Goal: Information Seeking & Learning: Check status

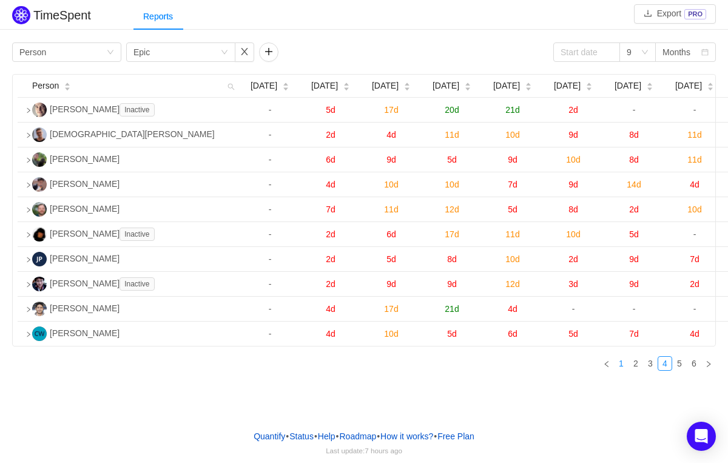
click at [625, 370] on link "1" at bounding box center [620, 363] width 13 height 13
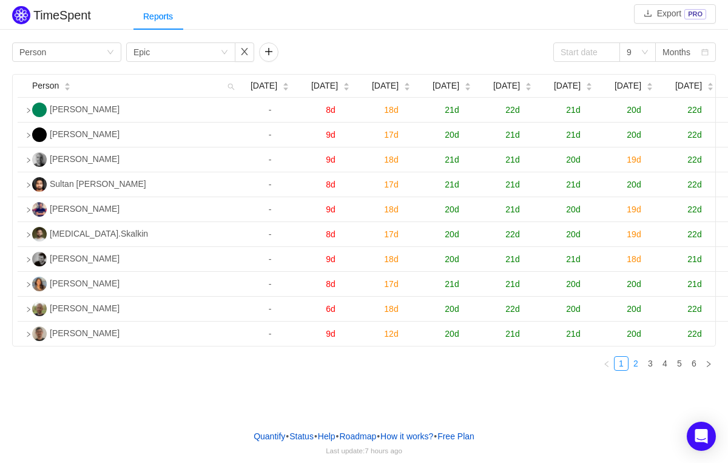
click at [638, 370] on link "2" at bounding box center [635, 363] width 13 height 13
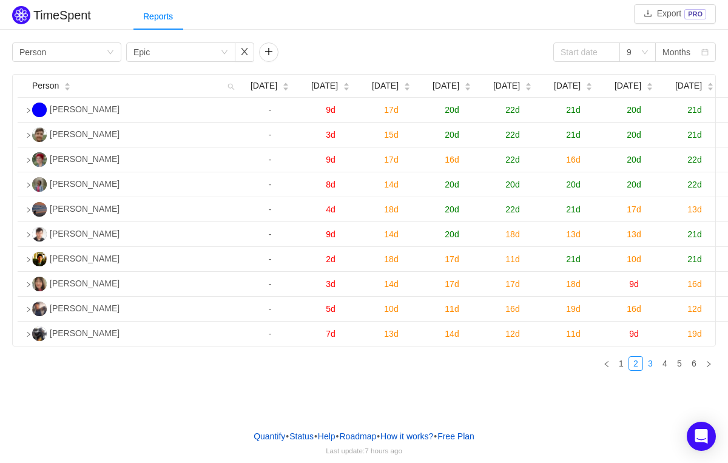
click at [650, 370] on link "3" at bounding box center [649, 363] width 13 height 13
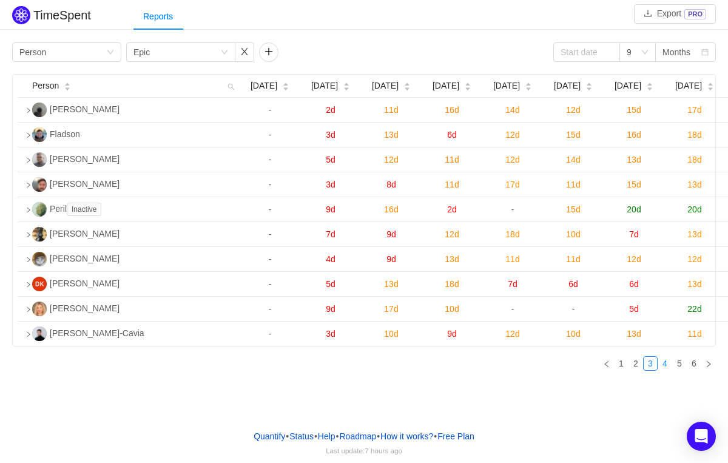
click at [662, 370] on link "4" at bounding box center [664, 363] width 13 height 13
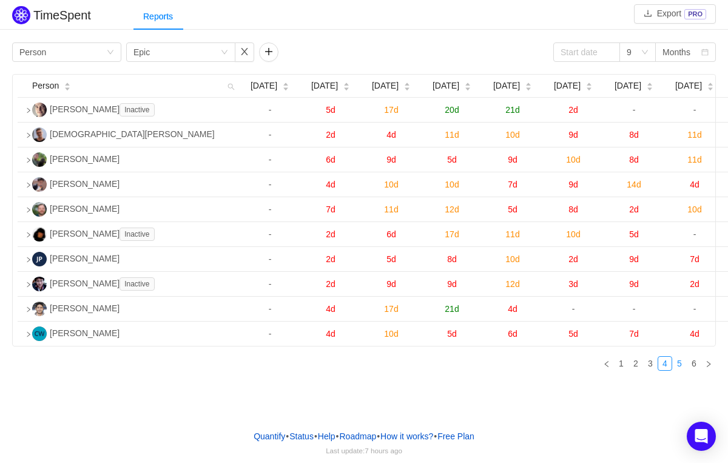
click at [677, 370] on link "5" at bounding box center [678, 363] width 13 height 13
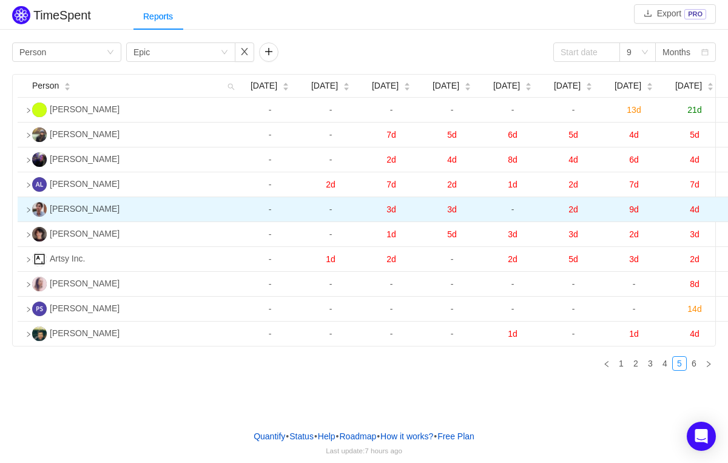
click at [25, 213] on icon "icon: right" at bounding box center [28, 210] width 6 height 6
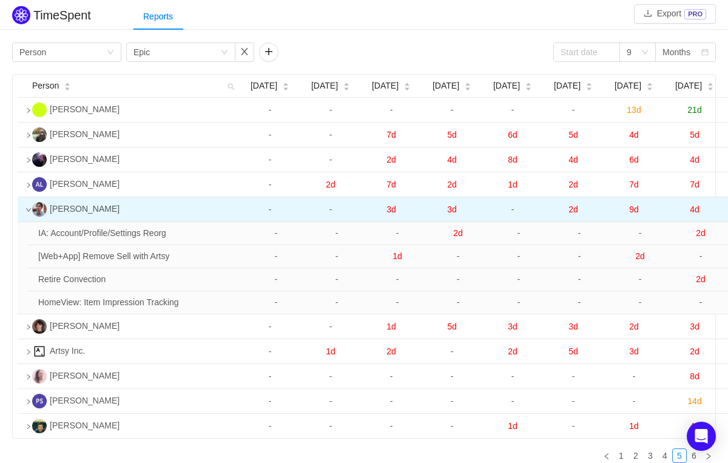
click at [27, 219] on td at bounding box center [23, 209] width 10 height 25
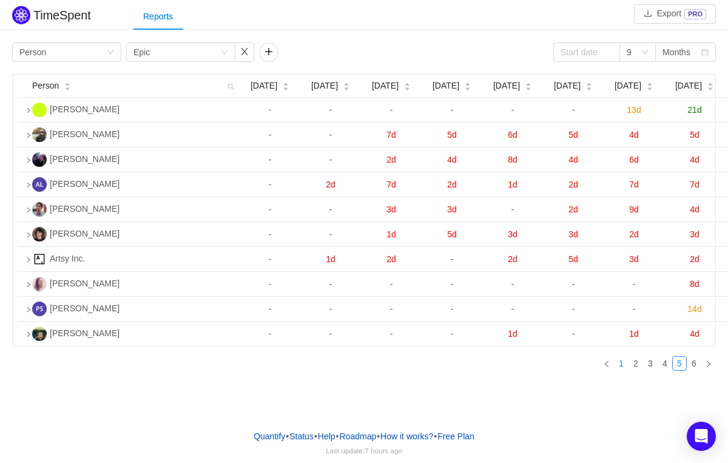
click at [626, 370] on link "1" at bounding box center [620, 363] width 13 height 13
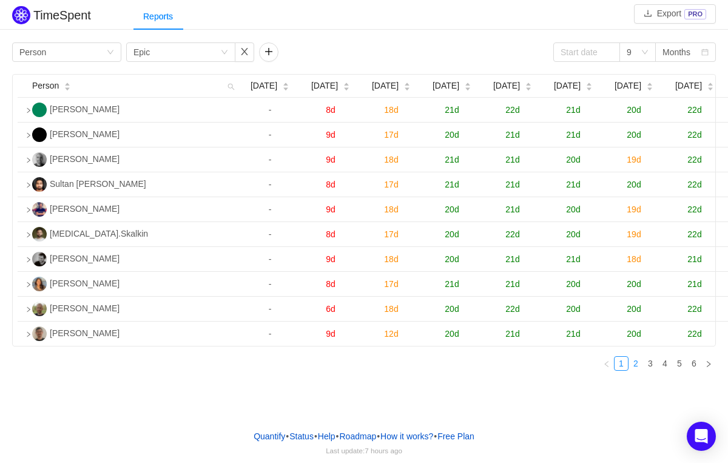
click at [632, 370] on link "2" at bounding box center [635, 363] width 13 height 13
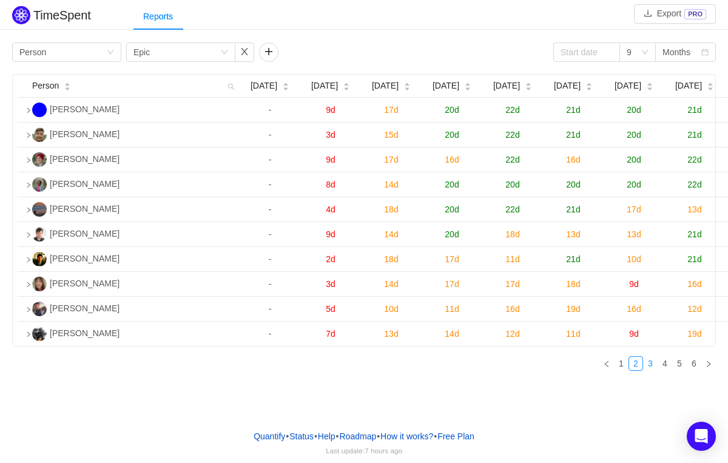
click at [647, 370] on link "3" at bounding box center [649, 363] width 13 height 13
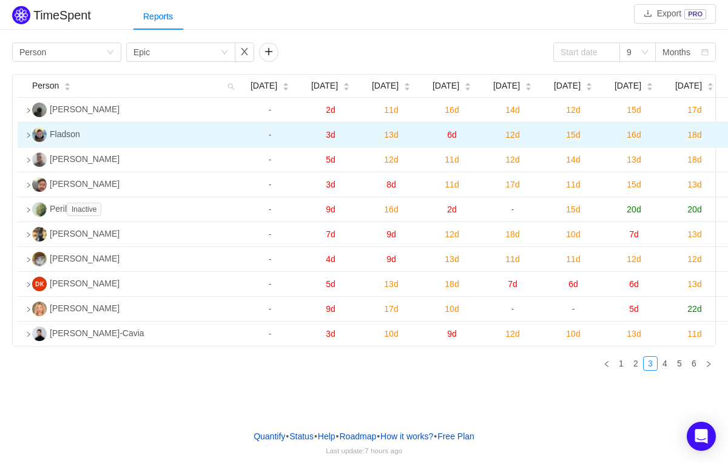
click at [25, 138] on icon "icon: right" at bounding box center [28, 135] width 6 height 6
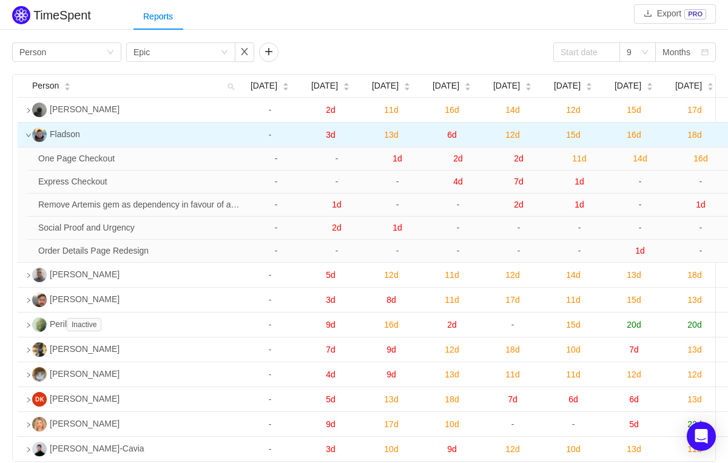
click at [27, 138] on icon "icon: down" at bounding box center [28, 135] width 6 height 6
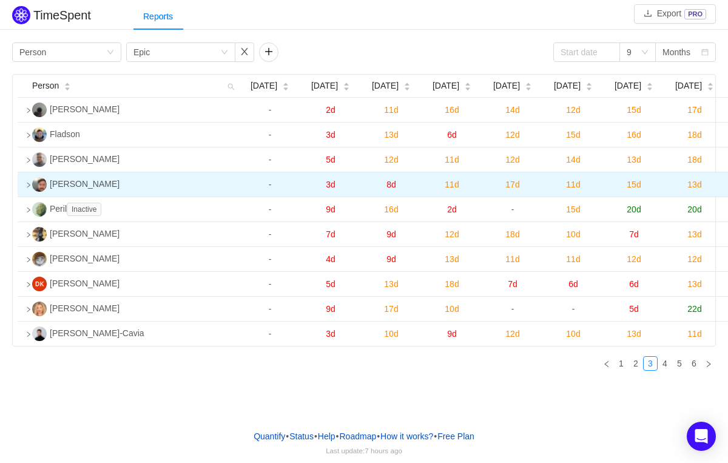
click at [30, 188] on icon "icon: right" at bounding box center [28, 185] width 6 height 6
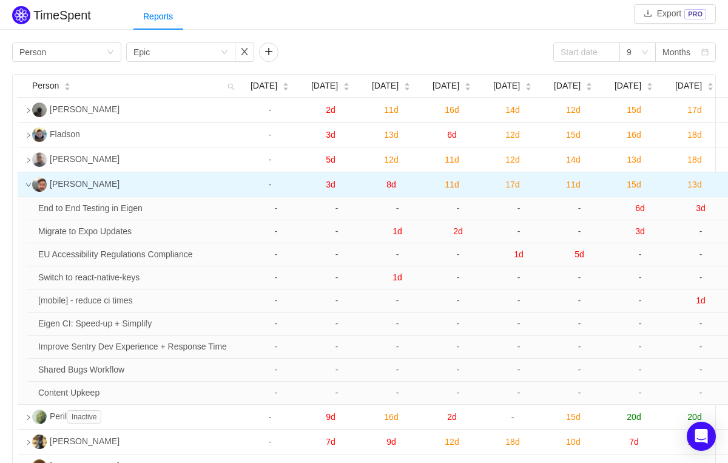
click at [27, 188] on icon "icon: down" at bounding box center [28, 185] width 6 height 6
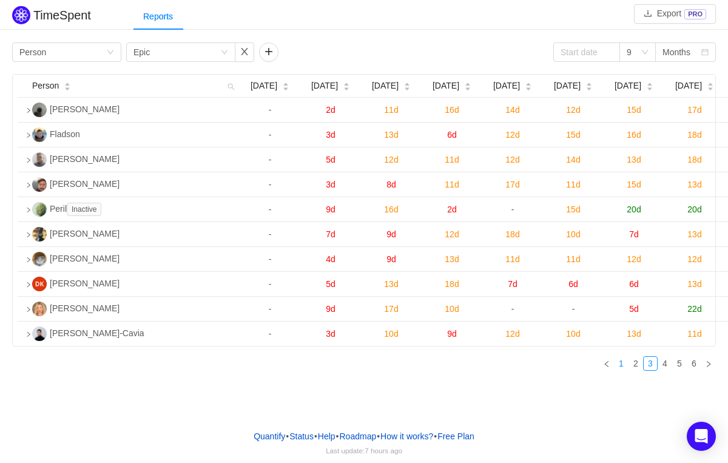
click at [623, 370] on link "1" at bounding box center [620, 363] width 13 height 13
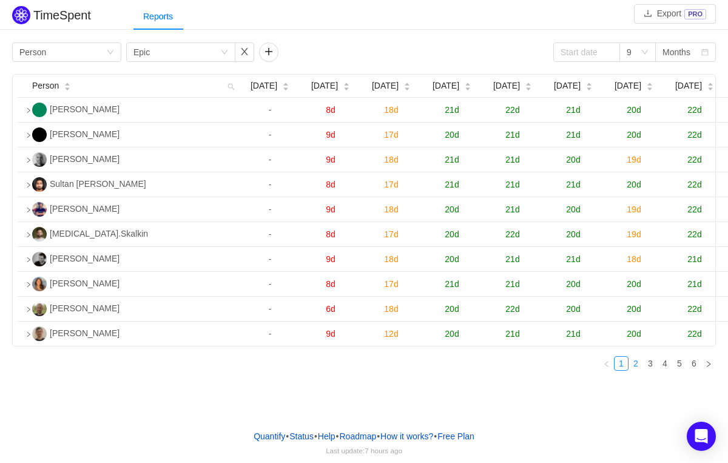
click at [637, 370] on link "2" at bounding box center [635, 363] width 13 height 13
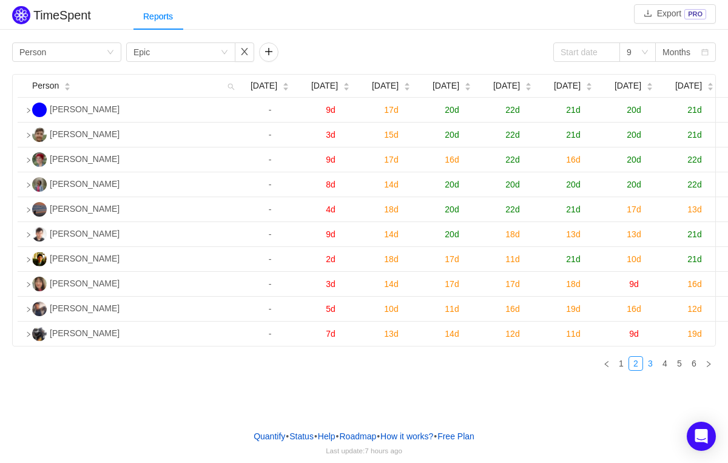
click at [646, 370] on link "3" at bounding box center [649, 363] width 13 height 13
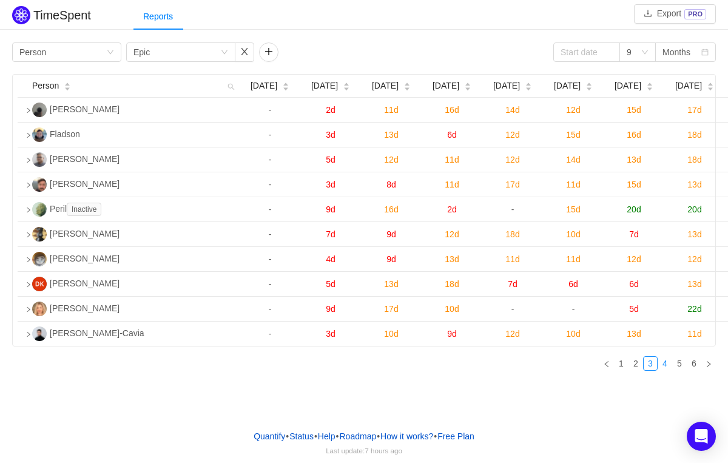
click at [668, 370] on link "4" at bounding box center [664, 363] width 13 height 13
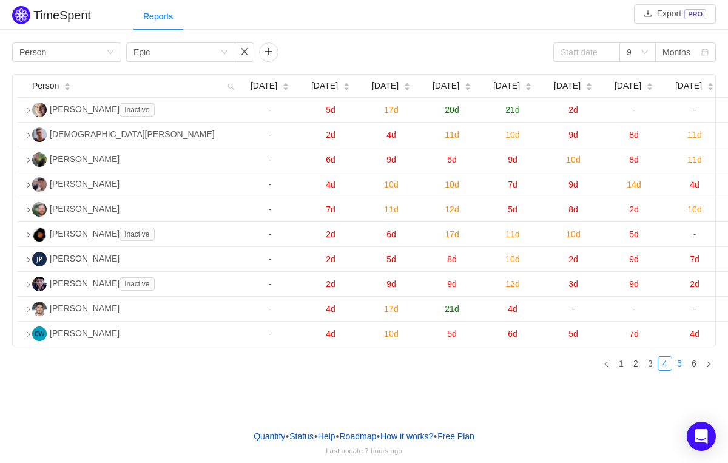
click at [680, 370] on link "5" at bounding box center [678, 363] width 13 height 13
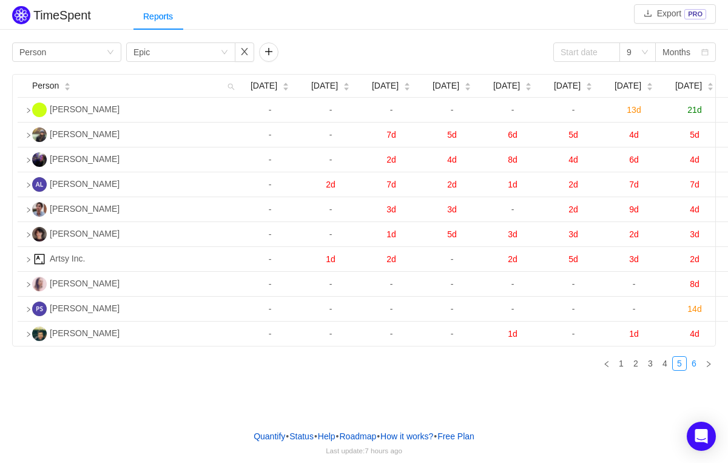
click at [695, 370] on link "6" at bounding box center [693, 363] width 13 height 13
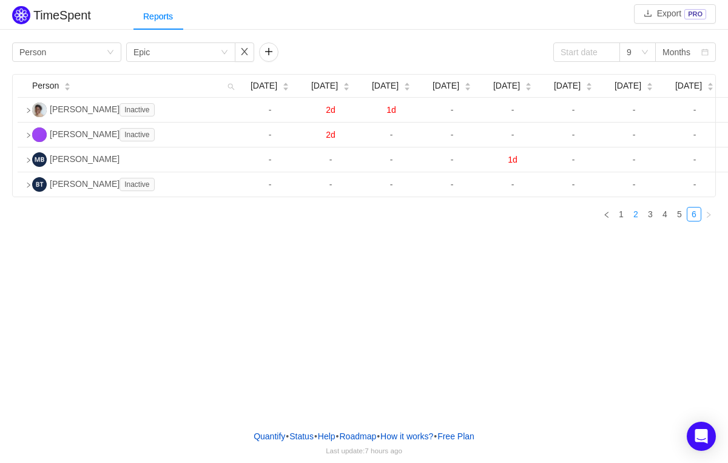
click at [637, 221] on link "2" at bounding box center [635, 213] width 13 height 13
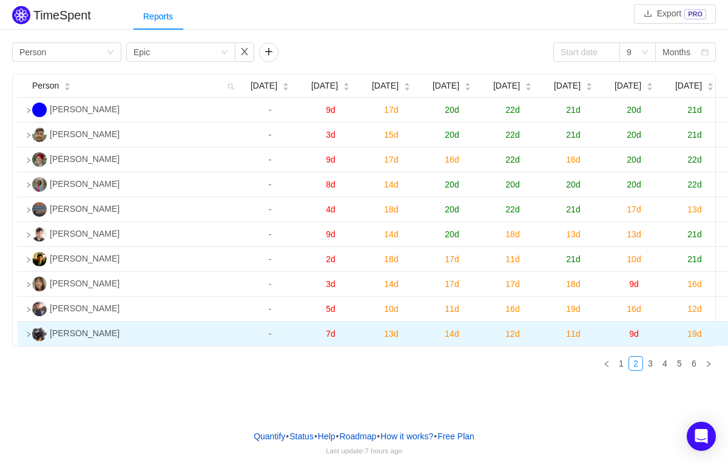
click at [34, 341] on img at bounding box center [39, 333] width 15 height 15
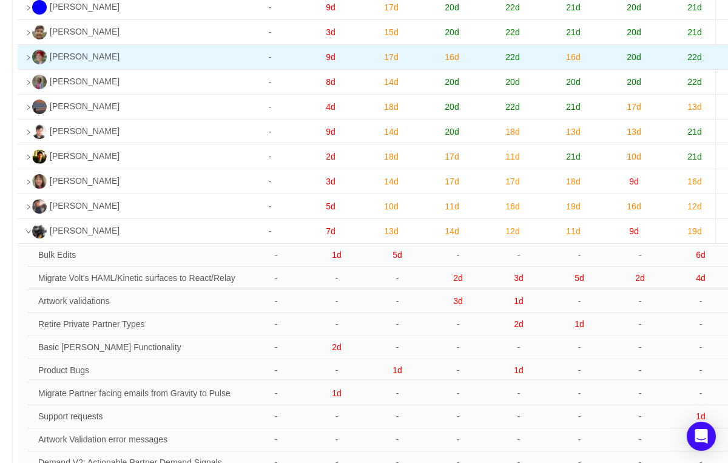
scroll to position [210, 0]
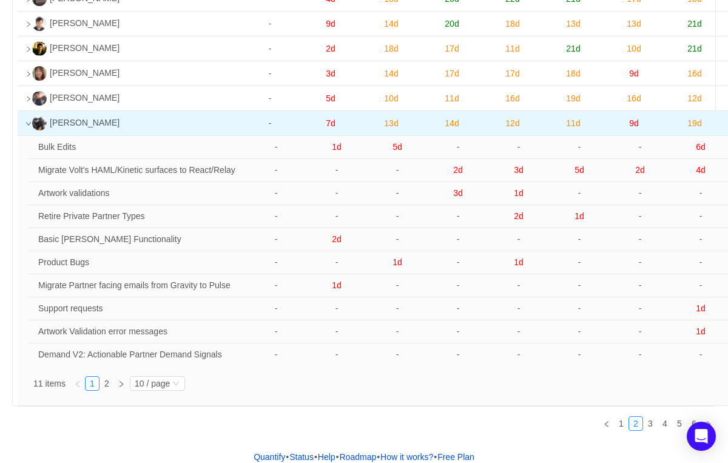
click at [28, 127] on icon "icon: down" at bounding box center [28, 124] width 6 height 6
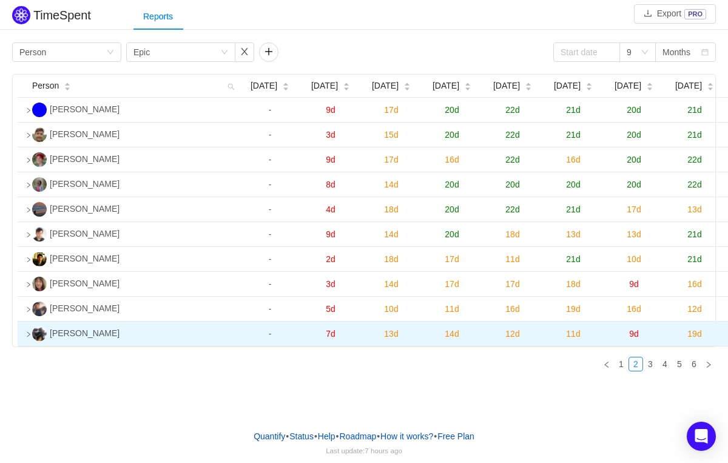
scroll to position [0, 0]
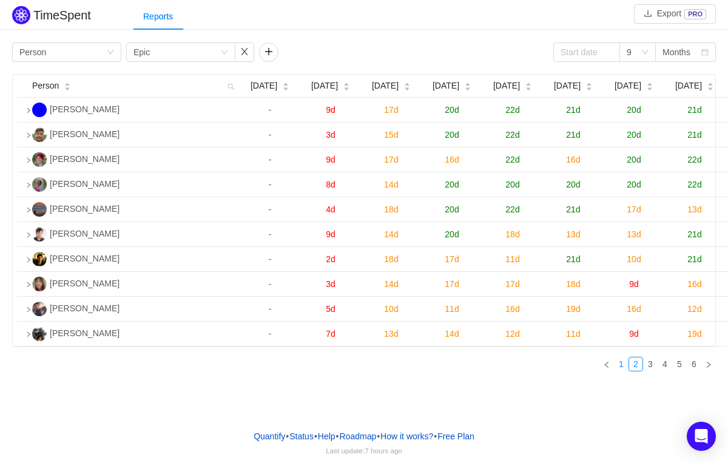
click at [623, 370] on link "1" at bounding box center [620, 363] width 13 height 13
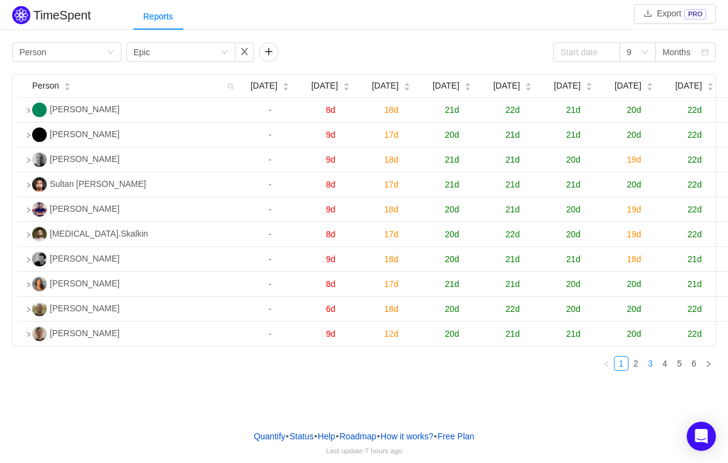
click at [651, 370] on link "3" at bounding box center [649, 363] width 13 height 13
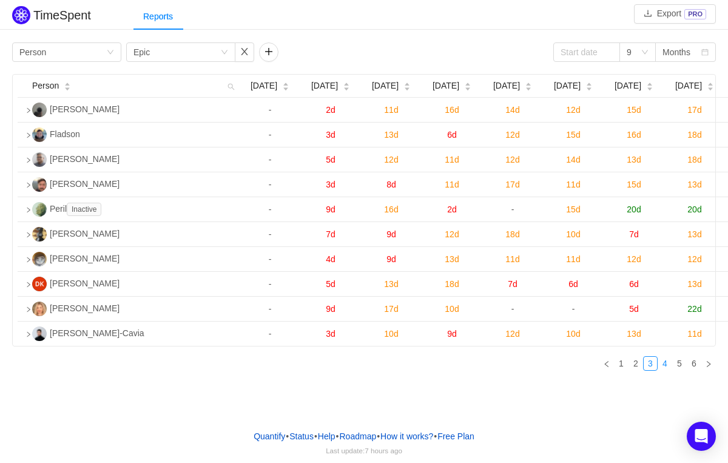
click at [661, 370] on link "4" at bounding box center [664, 363] width 13 height 13
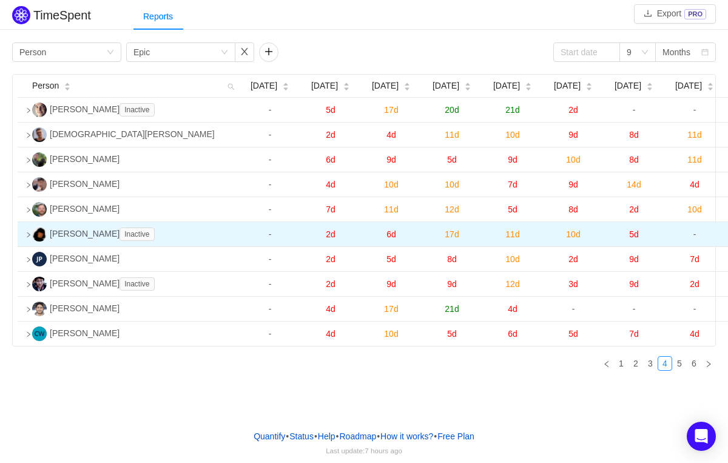
click at [27, 237] on icon "icon: right" at bounding box center [28, 234] width 3 height 5
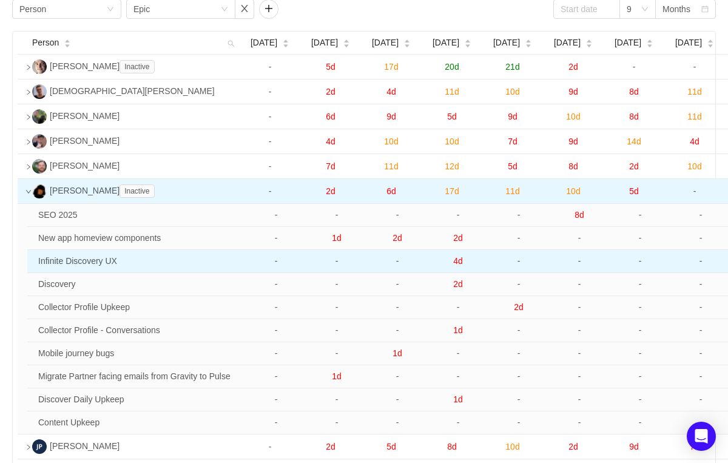
scroll to position [84, 0]
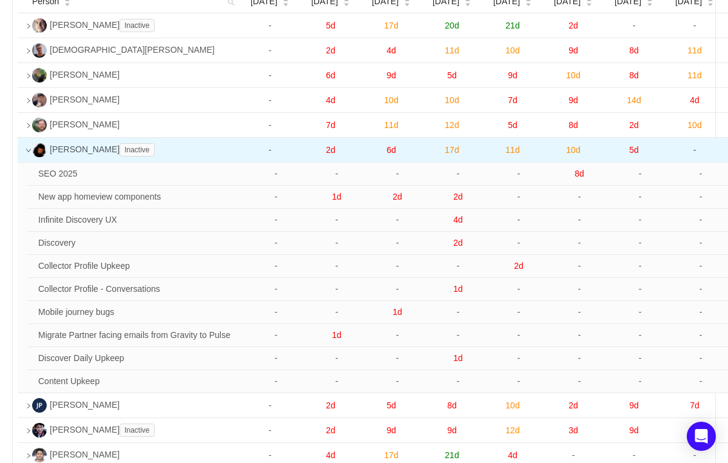
click at [27, 153] on icon "icon: down" at bounding box center [28, 150] width 6 height 6
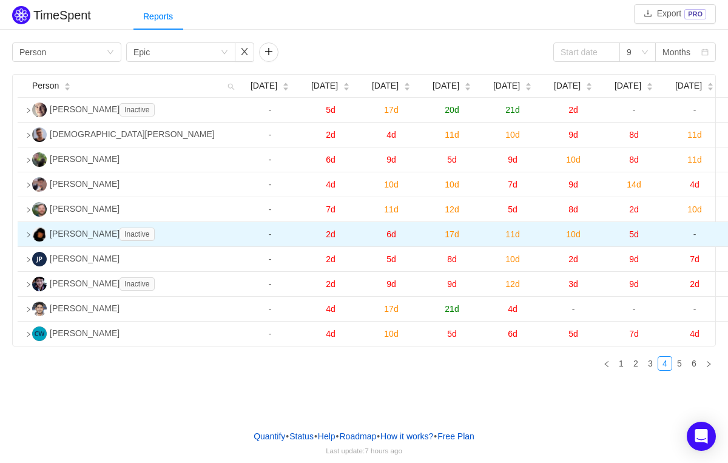
scroll to position [0, 0]
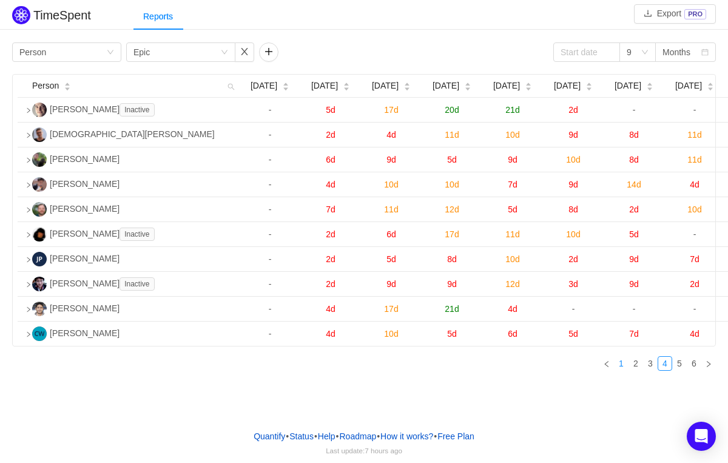
click at [627, 370] on link "1" at bounding box center [620, 363] width 13 height 13
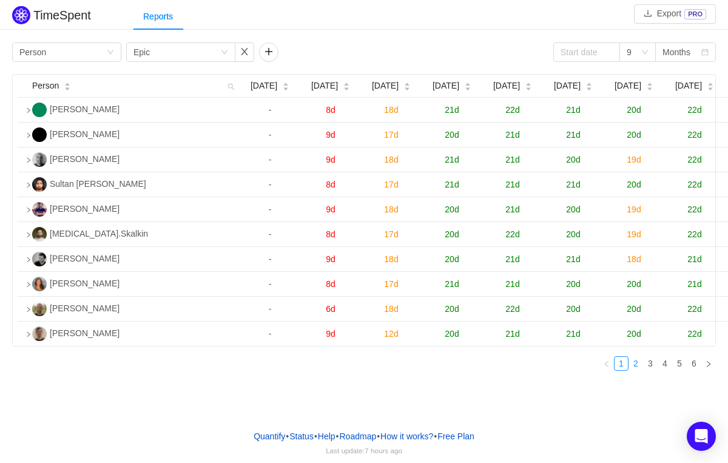
click at [634, 370] on link "2" at bounding box center [635, 363] width 13 height 13
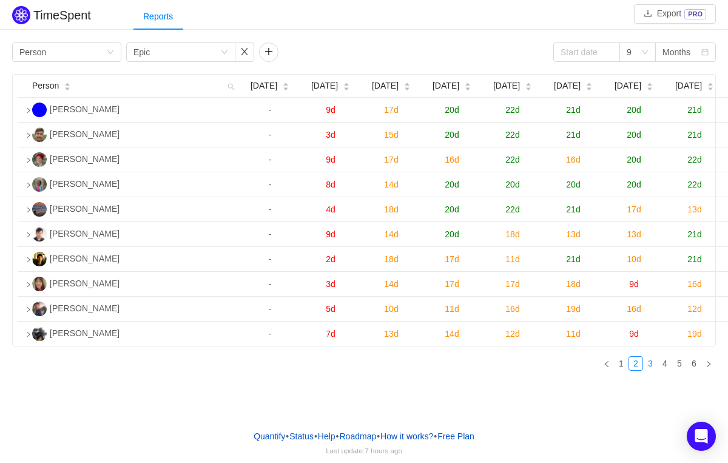
click at [650, 370] on link "3" at bounding box center [649, 363] width 13 height 13
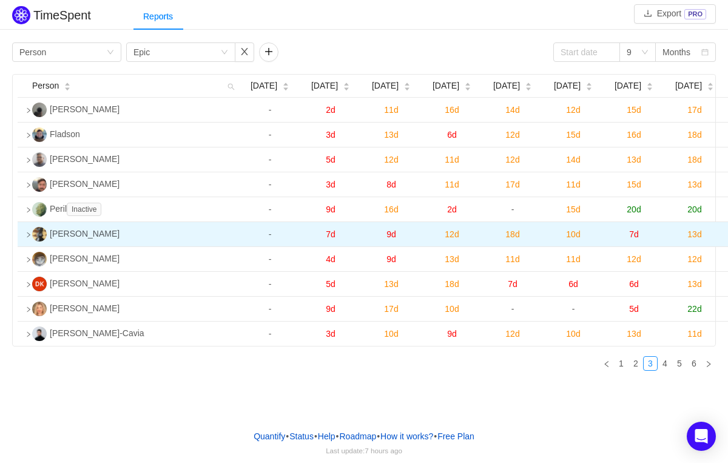
click at [29, 238] on icon "icon: right" at bounding box center [28, 235] width 6 height 6
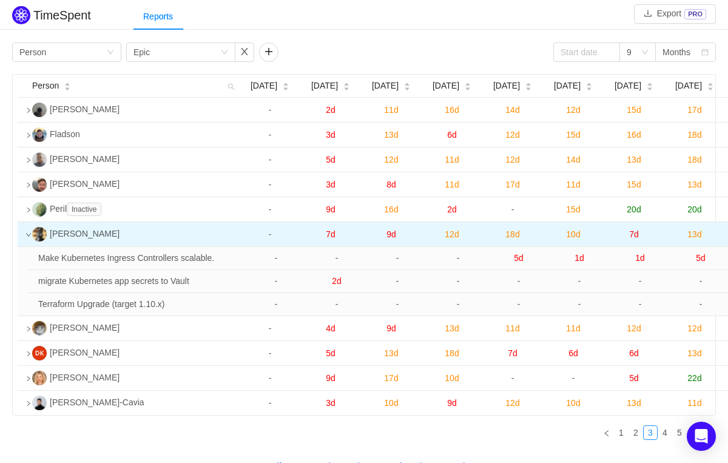
click at [32, 241] on img at bounding box center [39, 234] width 15 height 15
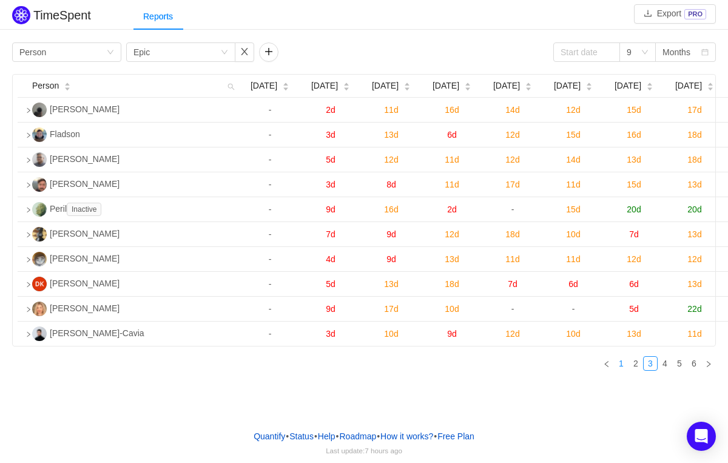
click at [622, 370] on link "1" at bounding box center [620, 363] width 13 height 13
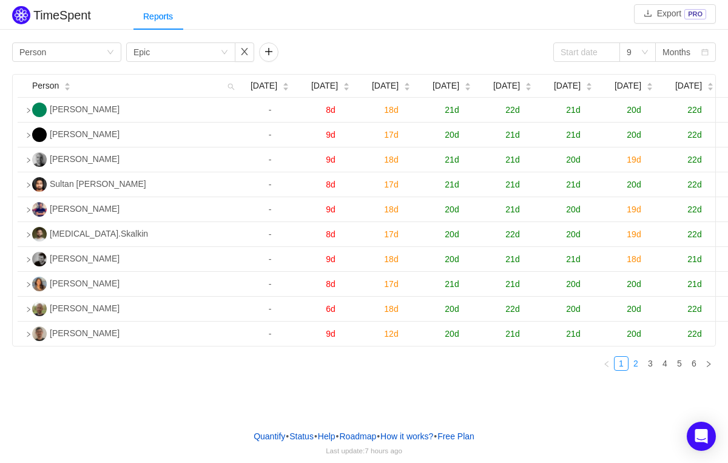
click at [635, 370] on link "2" at bounding box center [635, 363] width 13 height 13
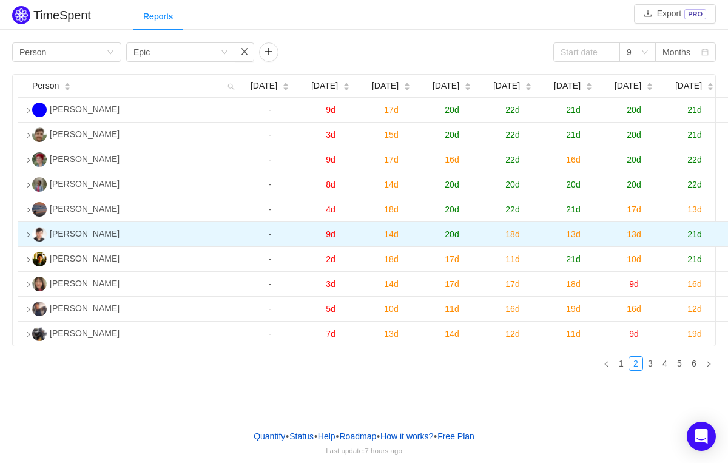
click at [28, 238] on icon "icon: right" at bounding box center [28, 235] width 6 height 6
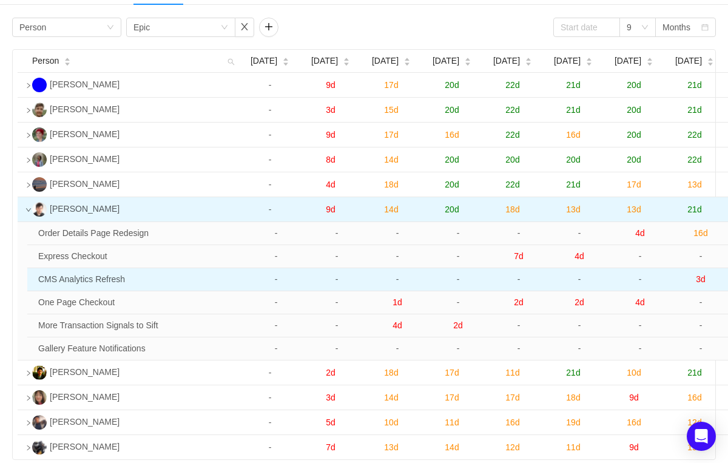
scroll to position [20, 0]
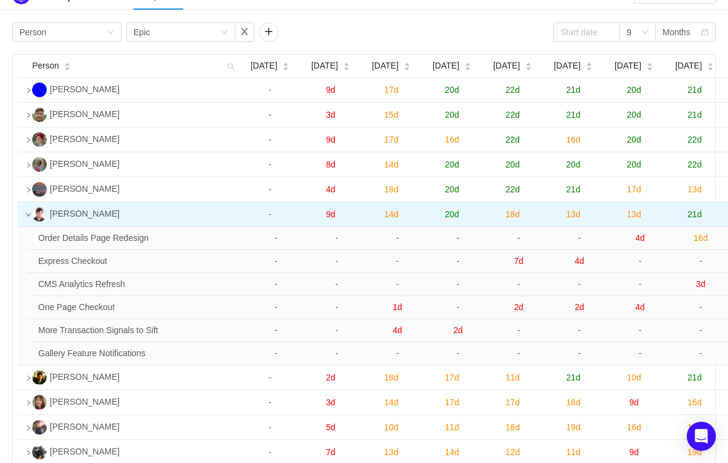
click at [32, 221] on img at bounding box center [39, 214] width 15 height 15
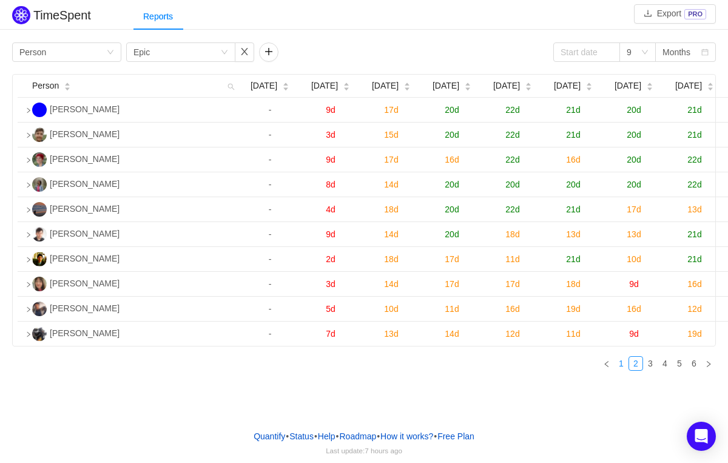
click at [620, 370] on link "1" at bounding box center [620, 363] width 13 height 13
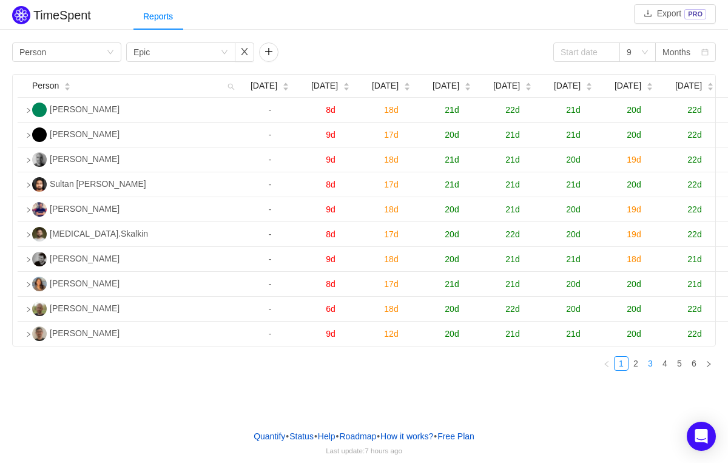
click at [647, 370] on link "3" at bounding box center [649, 363] width 13 height 13
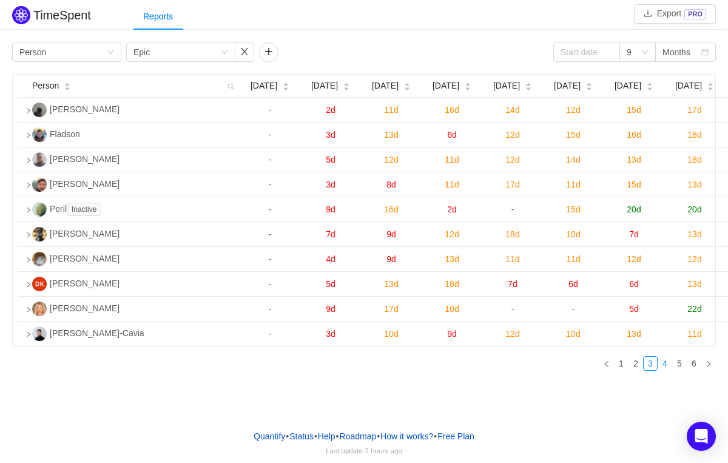
click at [669, 370] on link "4" at bounding box center [664, 363] width 13 height 13
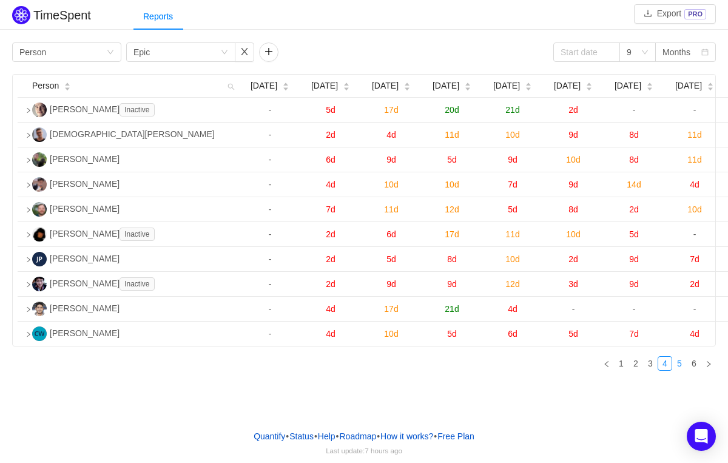
click at [677, 370] on link "5" at bounding box center [678, 363] width 13 height 13
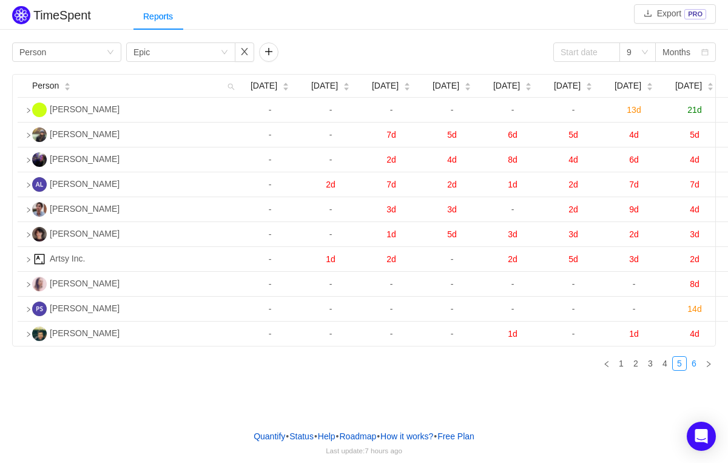
click at [692, 370] on link "6" at bounding box center [693, 363] width 13 height 13
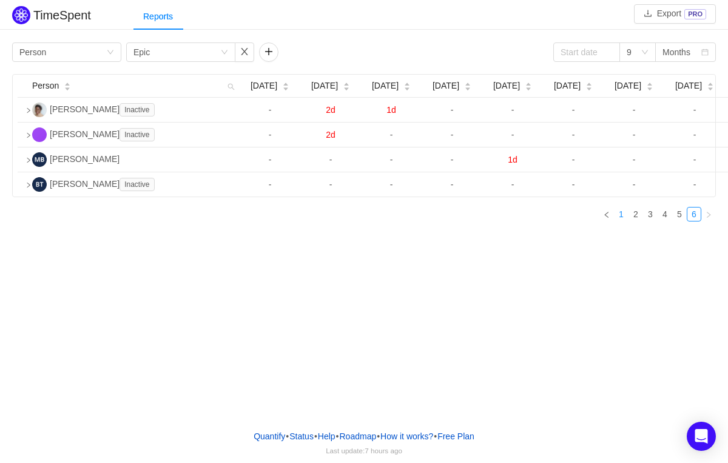
click at [621, 221] on link "1" at bounding box center [620, 213] width 13 height 13
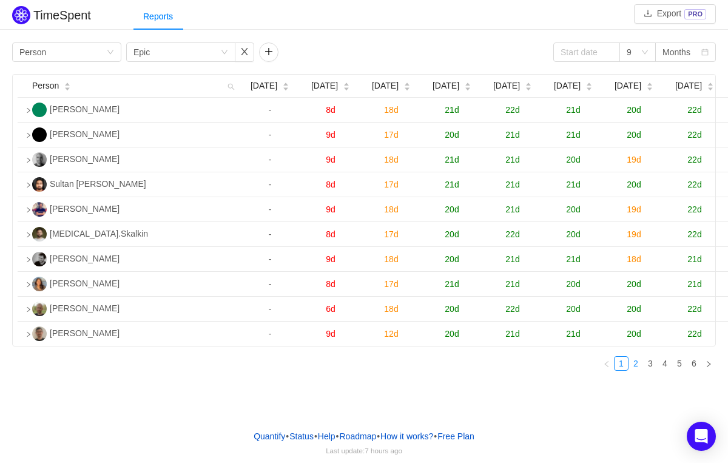
click at [634, 370] on link "2" at bounding box center [635, 363] width 13 height 13
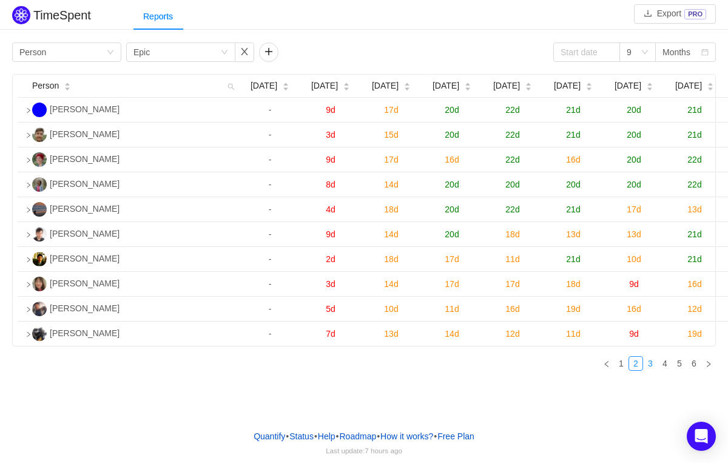
click at [651, 370] on link "3" at bounding box center [649, 363] width 13 height 13
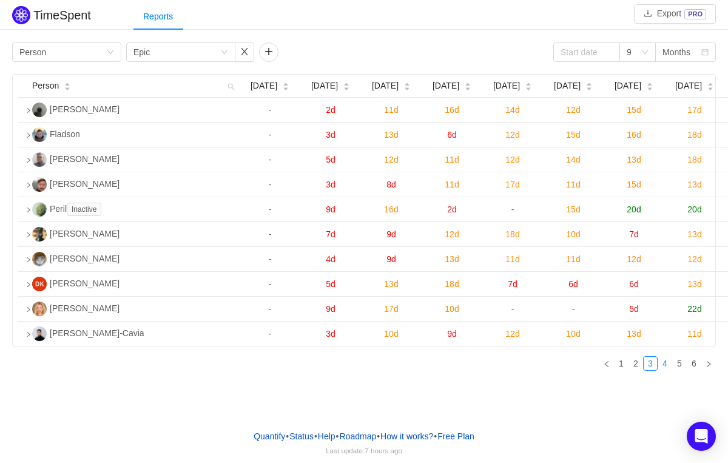
click at [664, 370] on link "4" at bounding box center [664, 363] width 13 height 13
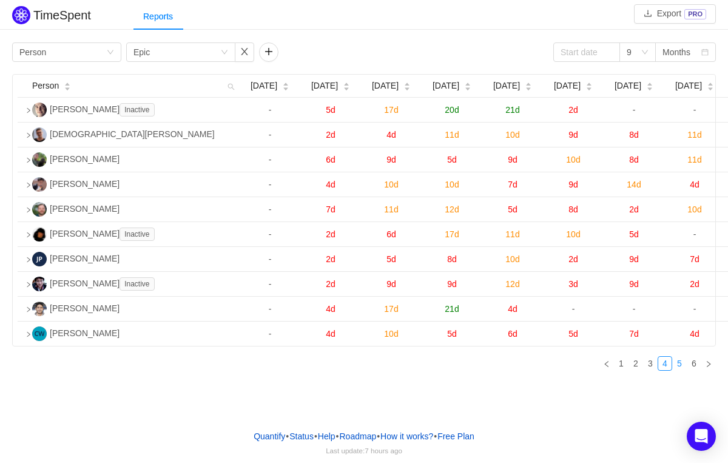
click at [680, 370] on link "5" at bounding box center [678, 363] width 13 height 13
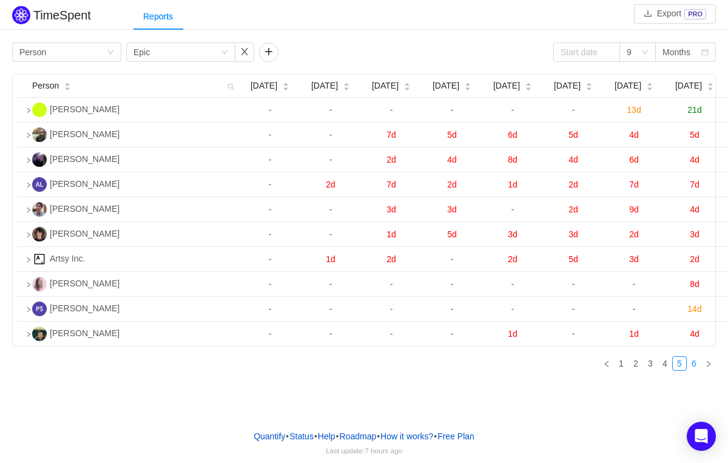
click at [695, 370] on link "6" at bounding box center [693, 363] width 13 height 13
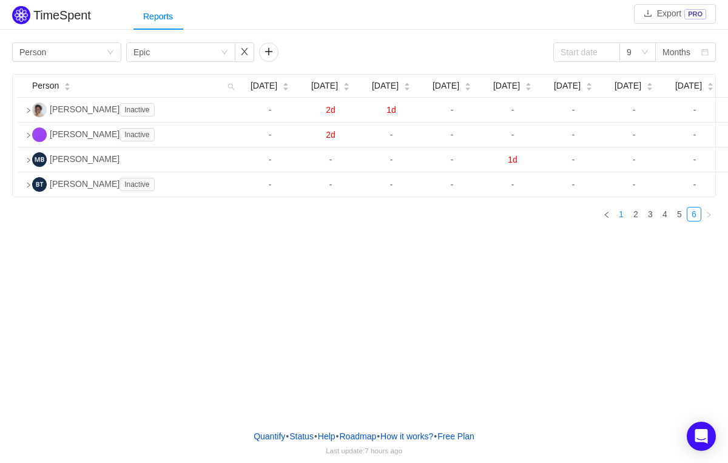
click at [620, 221] on link "1" at bounding box center [620, 213] width 13 height 13
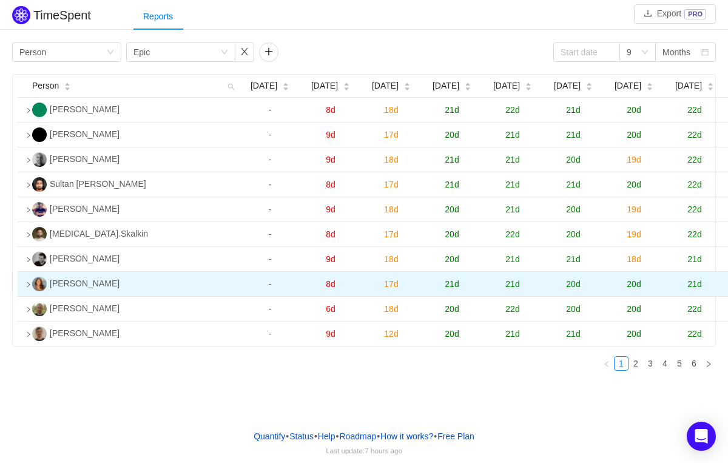
click at [27, 287] on icon "icon: right" at bounding box center [28, 284] width 3 height 5
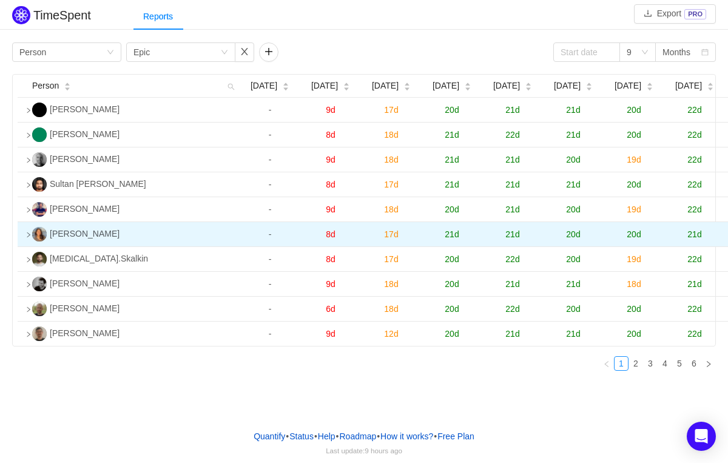
click at [33, 241] on img at bounding box center [39, 234] width 15 height 15
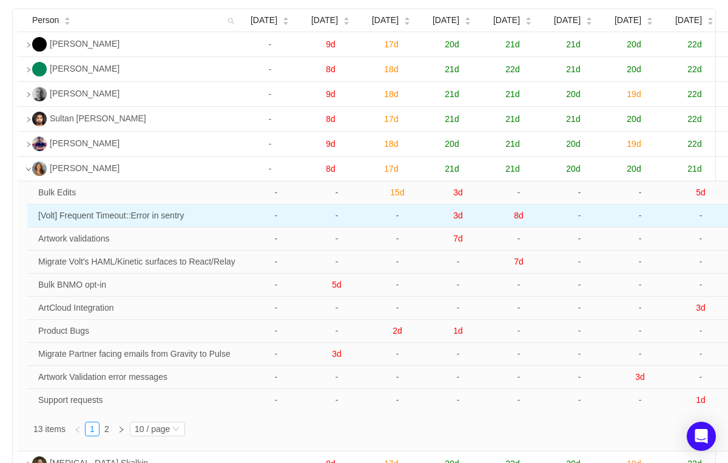
scroll to position [64, 0]
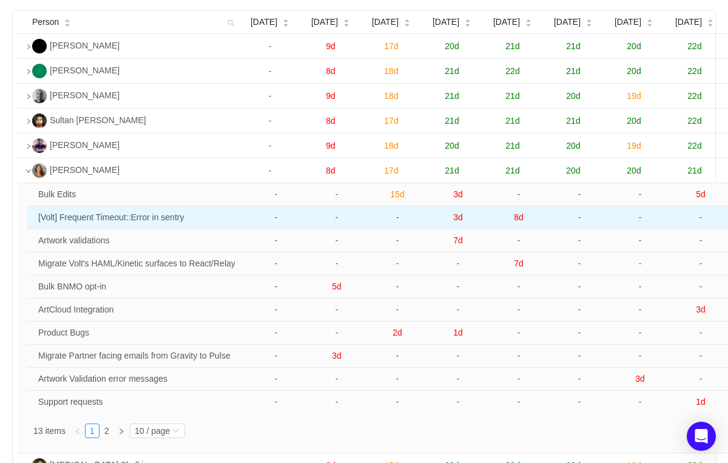
click at [519, 222] on span "8d" at bounding box center [519, 217] width 10 height 10
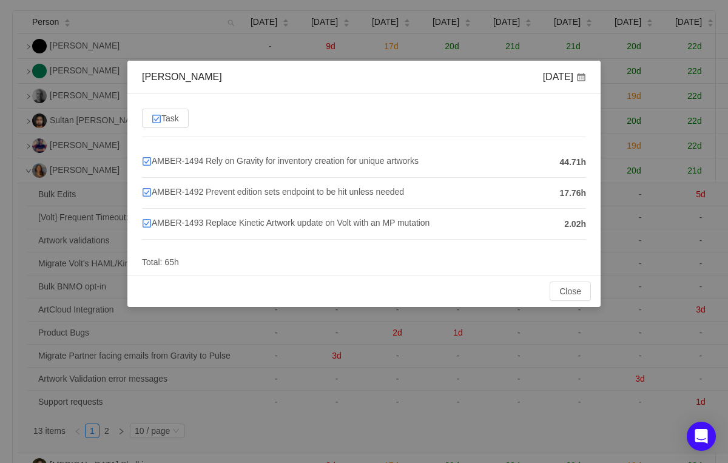
click at [404, 155] on h4 "AMBER-1494 Rely on Gravity for inventory creation for unique artworks" at bounding box center [347, 160] width 411 height 13
click at [394, 160] on span "AMBER-1494 Rely on Gravity for inventory creation for unique artworks" at bounding box center [280, 161] width 277 height 10
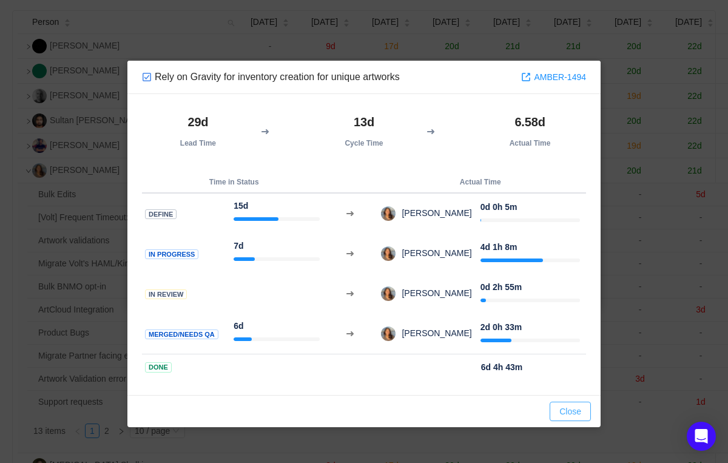
click at [580, 414] on button "Close" at bounding box center [569, 410] width 41 height 19
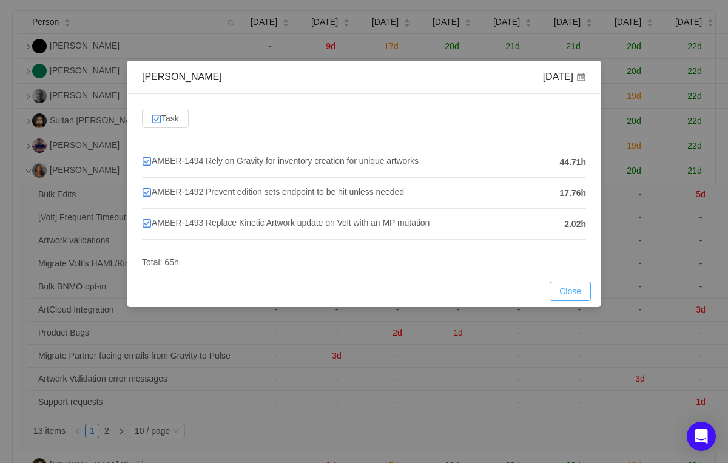
click at [565, 290] on button "Close" at bounding box center [569, 290] width 41 height 19
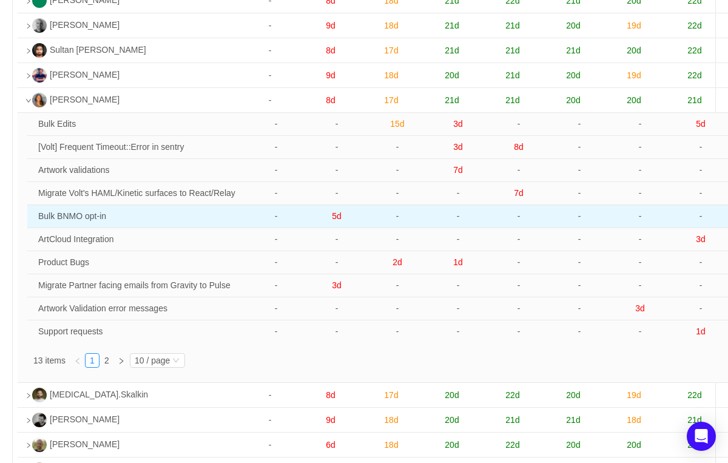
scroll to position [127, 0]
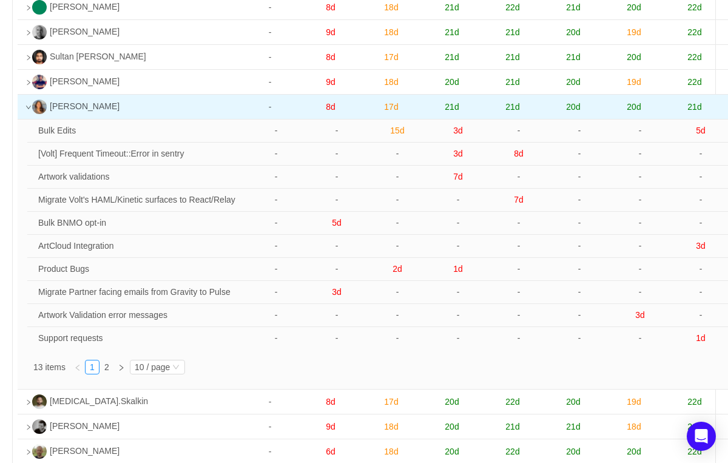
click at [24, 119] on td at bounding box center [23, 107] width 10 height 25
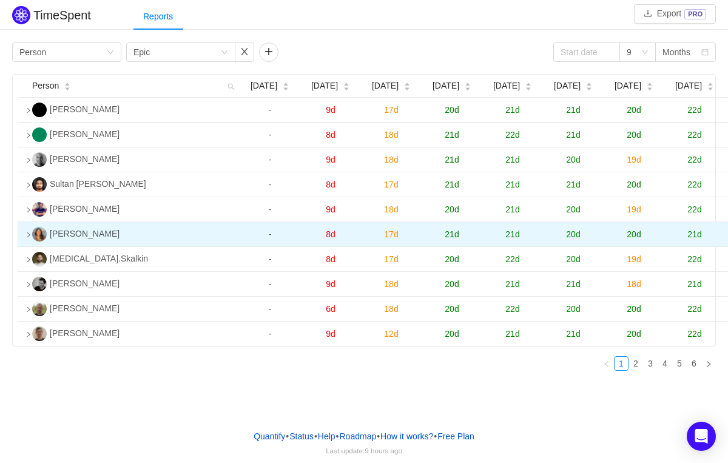
scroll to position [0, 0]
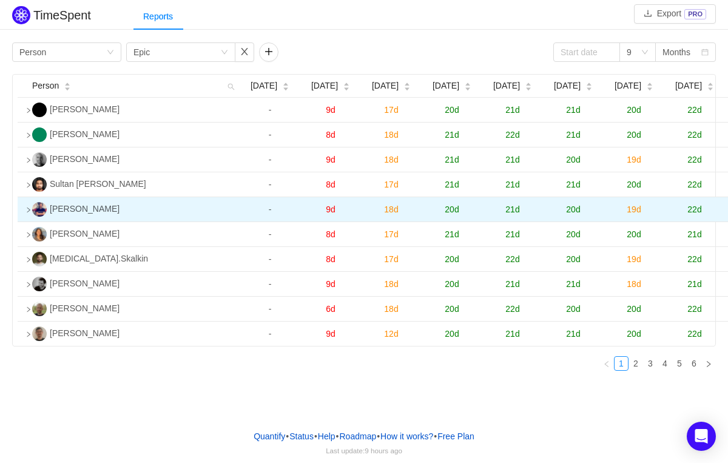
click at [27, 213] on icon "icon: right" at bounding box center [28, 210] width 6 height 6
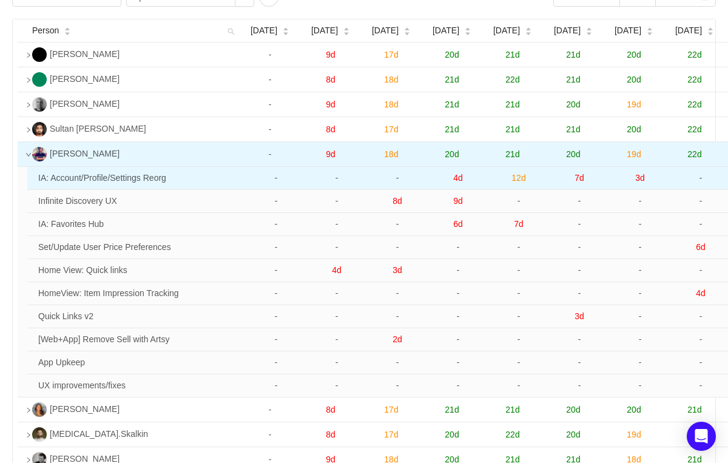
scroll to position [73, 0]
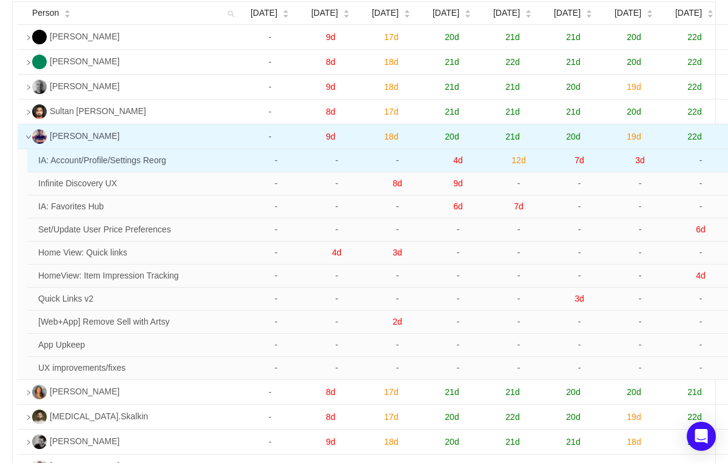
click at [641, 165] on span "3d" at bounding box center [640, 160] width 10 height 10
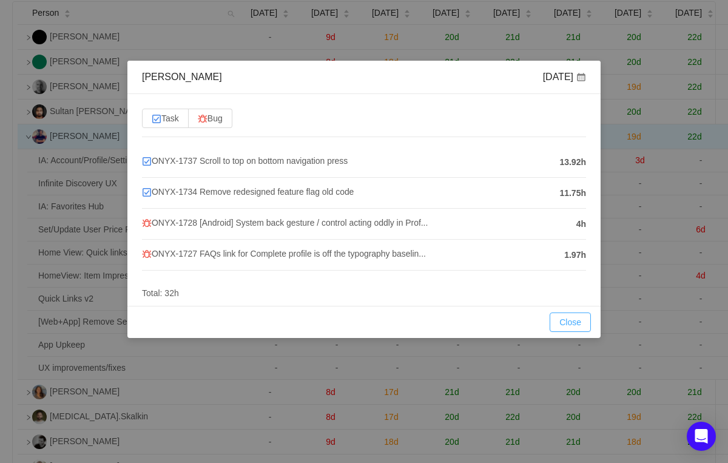
click at [559, 318] on button "Close" at bounding box center [569, 321] width 41 height 19
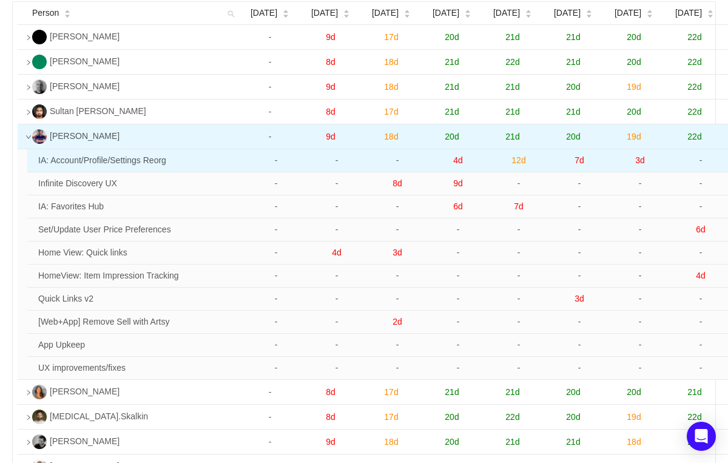
click at [637, 165] on span "3d" at bounding box center [640, 160] width 10 height 10
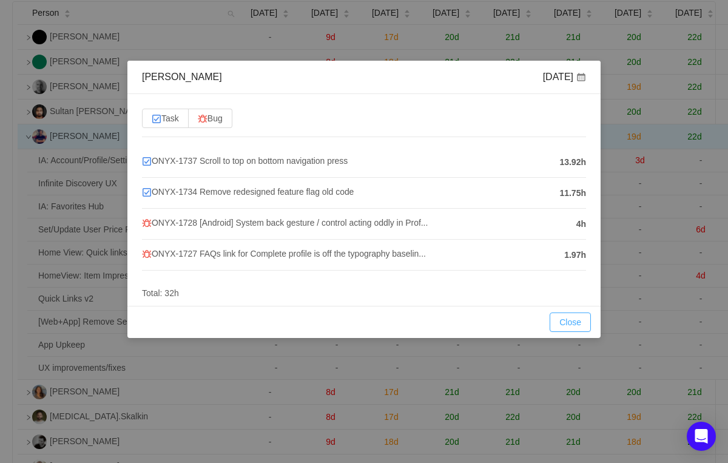
click at [573, 318] on button "Close" at bounding box center [569, 321] width 41 height 19
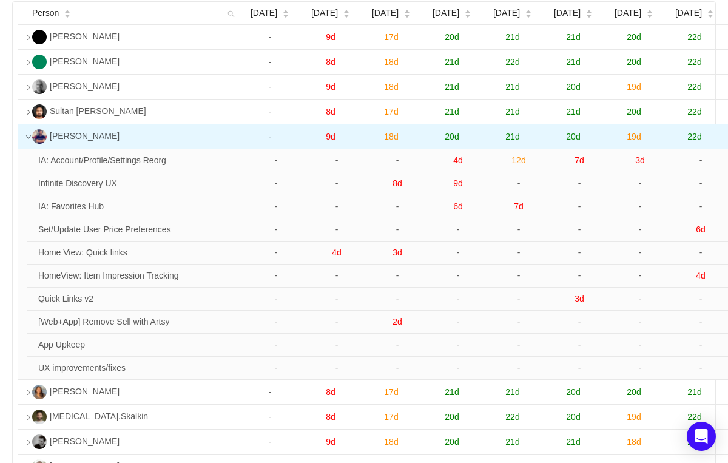
click at [24, 149] on td at bounding box center [23, 136] width 10 height 25
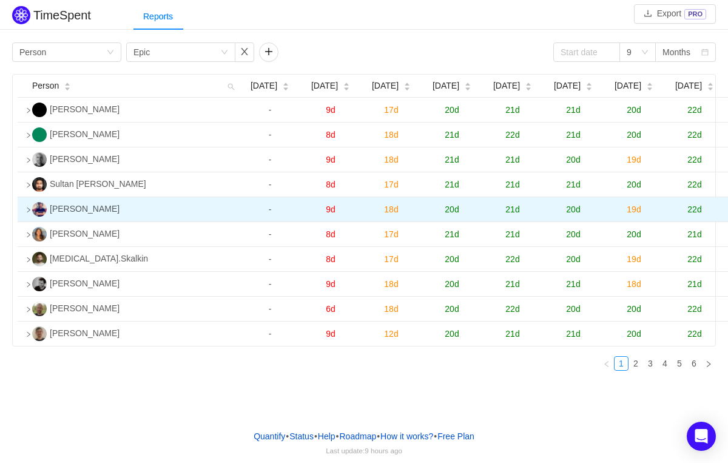
scroll to position [0, 0]
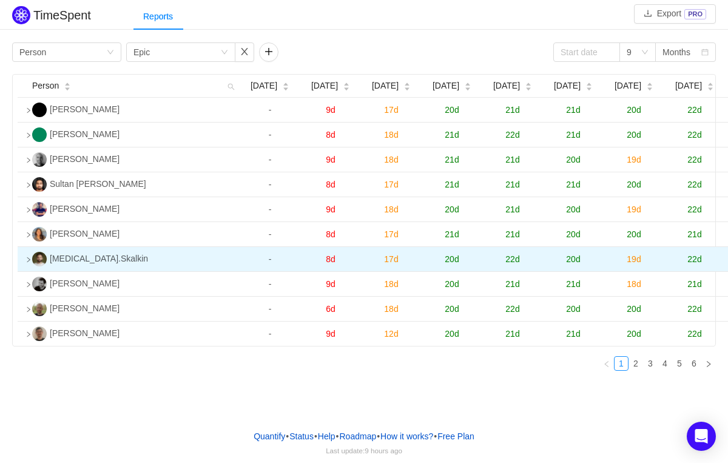
click at [30, 263] on icon "icon: right" at bounding box center [28, 259] width 6 height 6
